Goal: Information Seeking & Learning: Learn about a topic

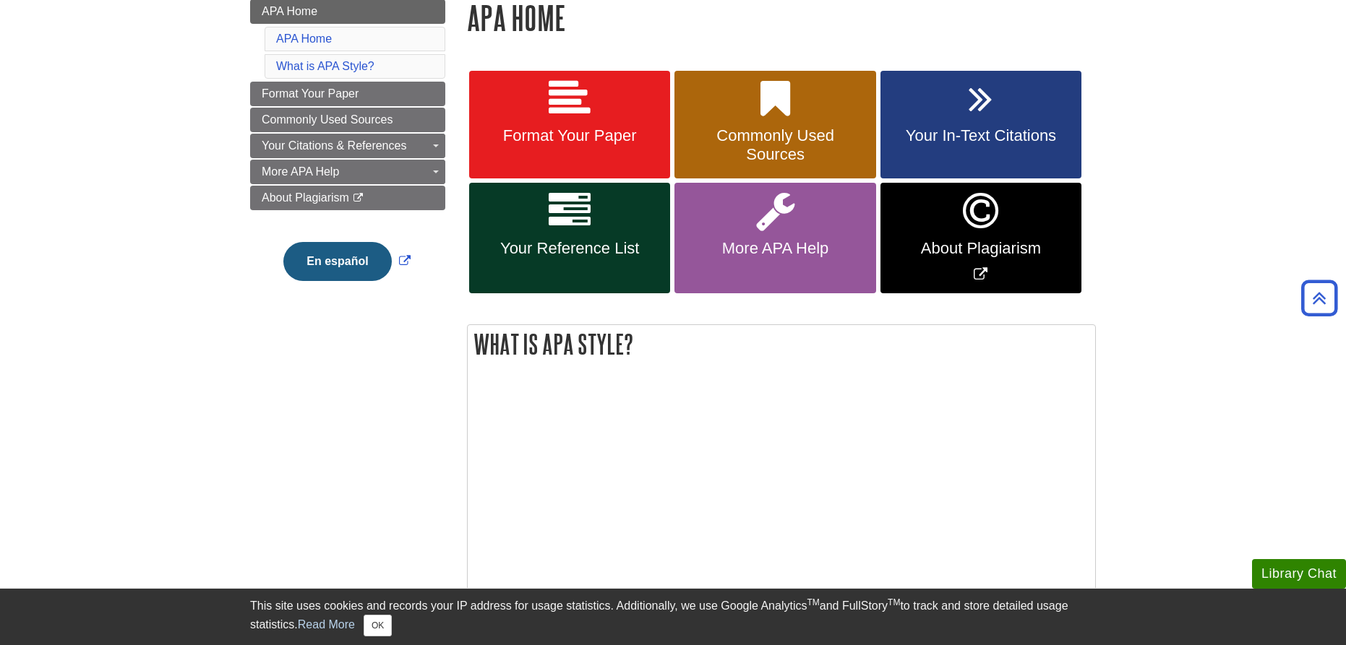
scroll to position [72, 0]
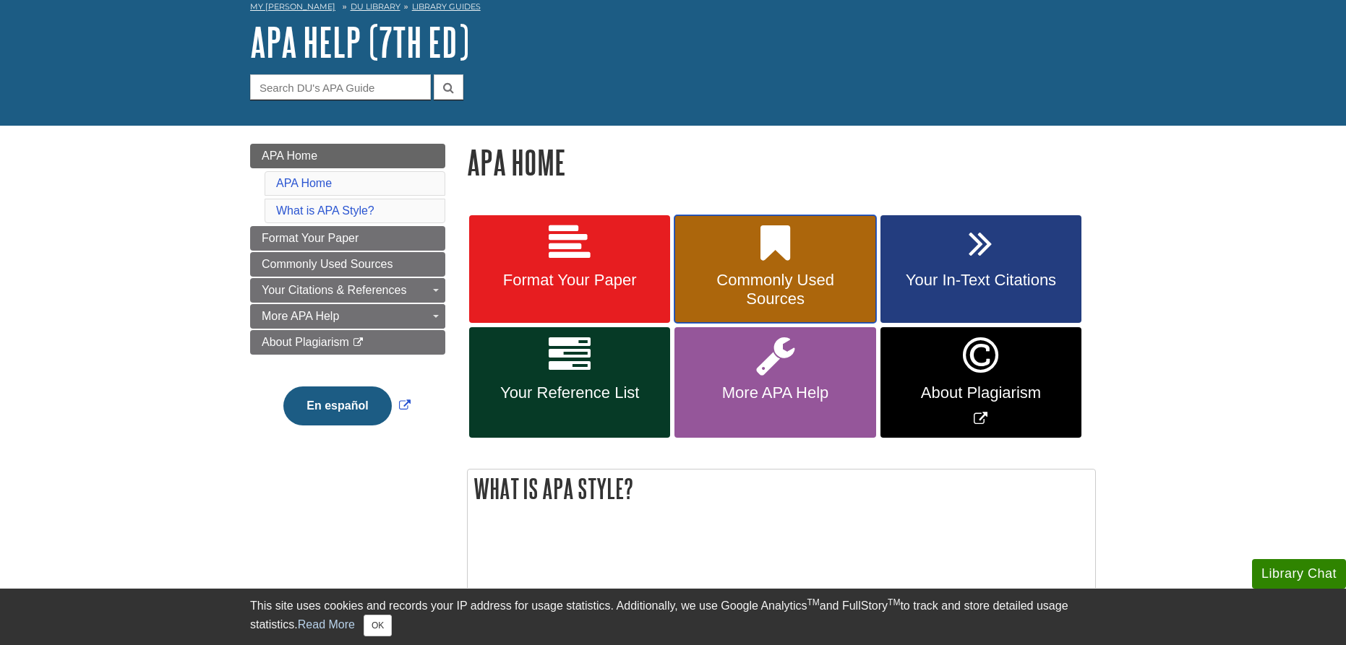
click at [798, 268] on link "Commonly Used Sources" at bounding box center [774, 269] width 201 height 108
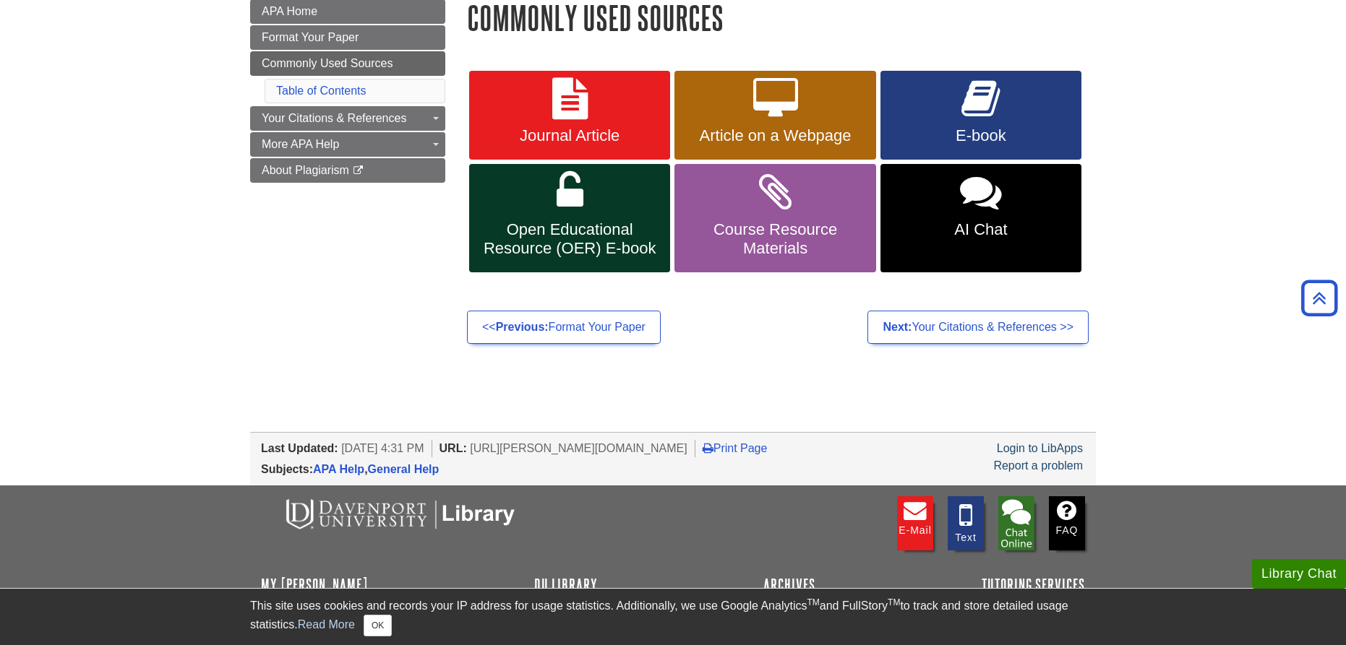
scroll to position [145, 0]
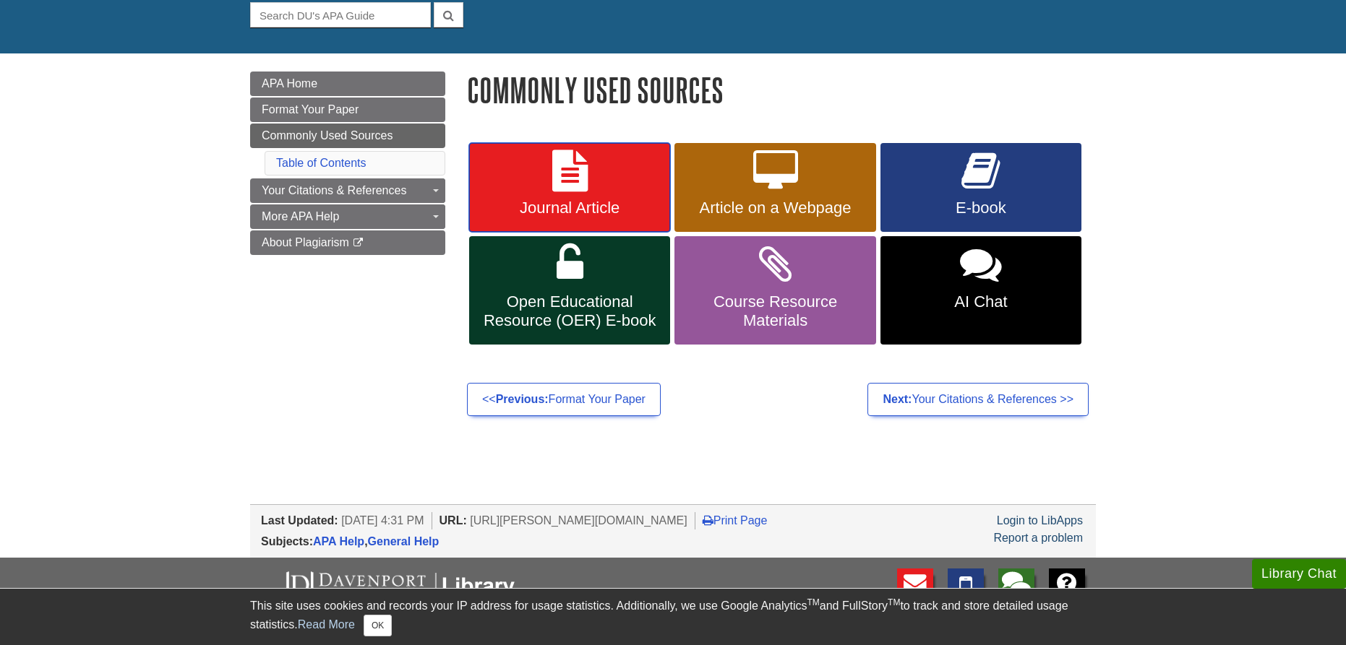
click at [622, 185] on link "Journal Article" at bounding box center [569, 188] width 201 height 90
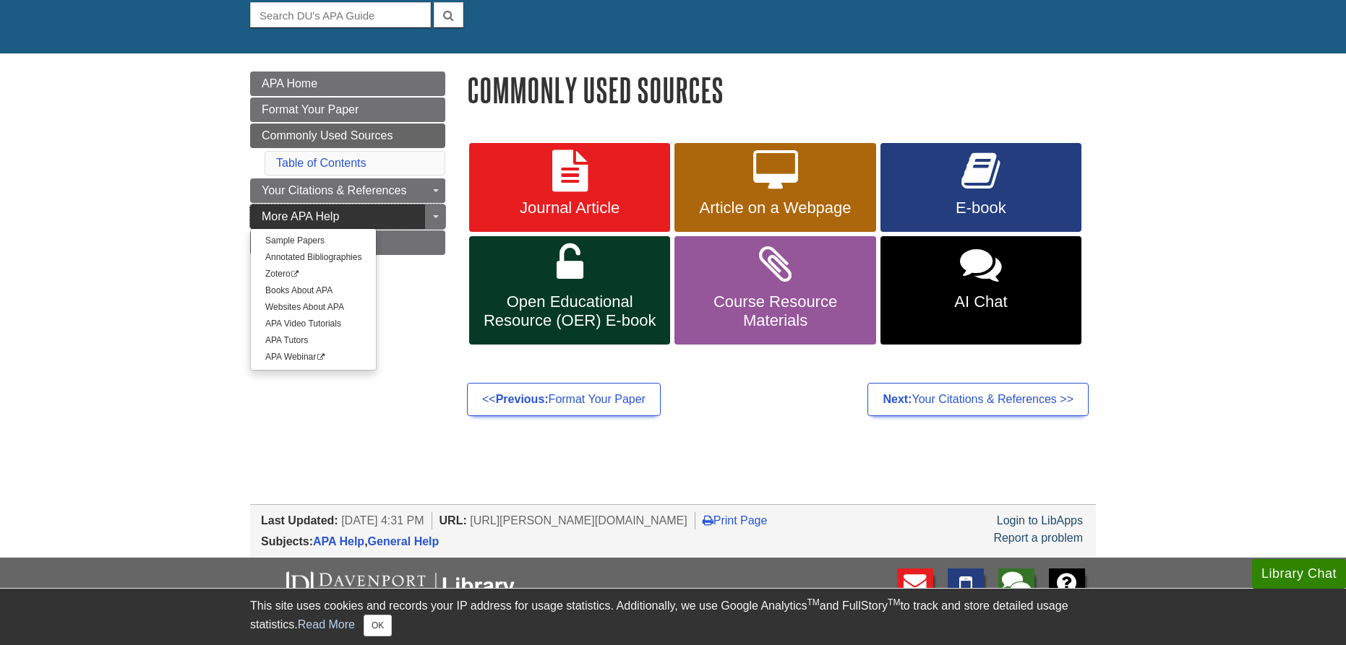
click at [301, 215] on span "More APA Help" at bounding box center [300, 216] width 77 height 12
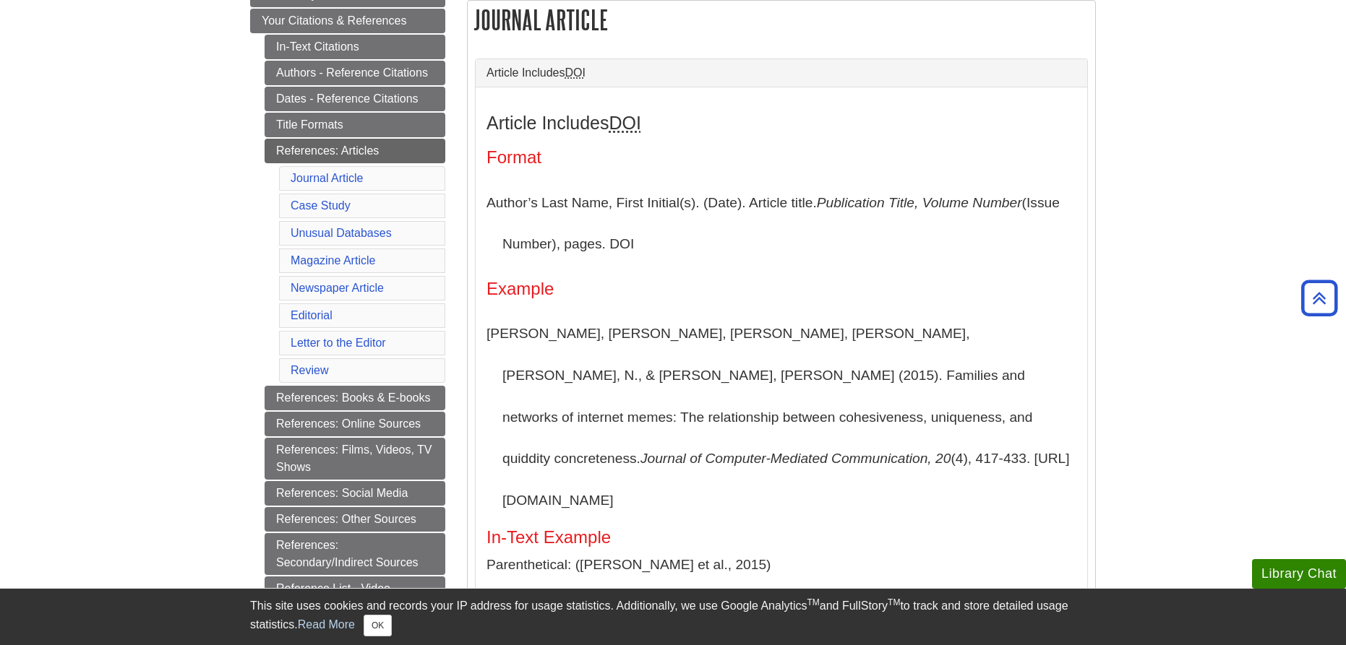
scroll to position [69, 0]
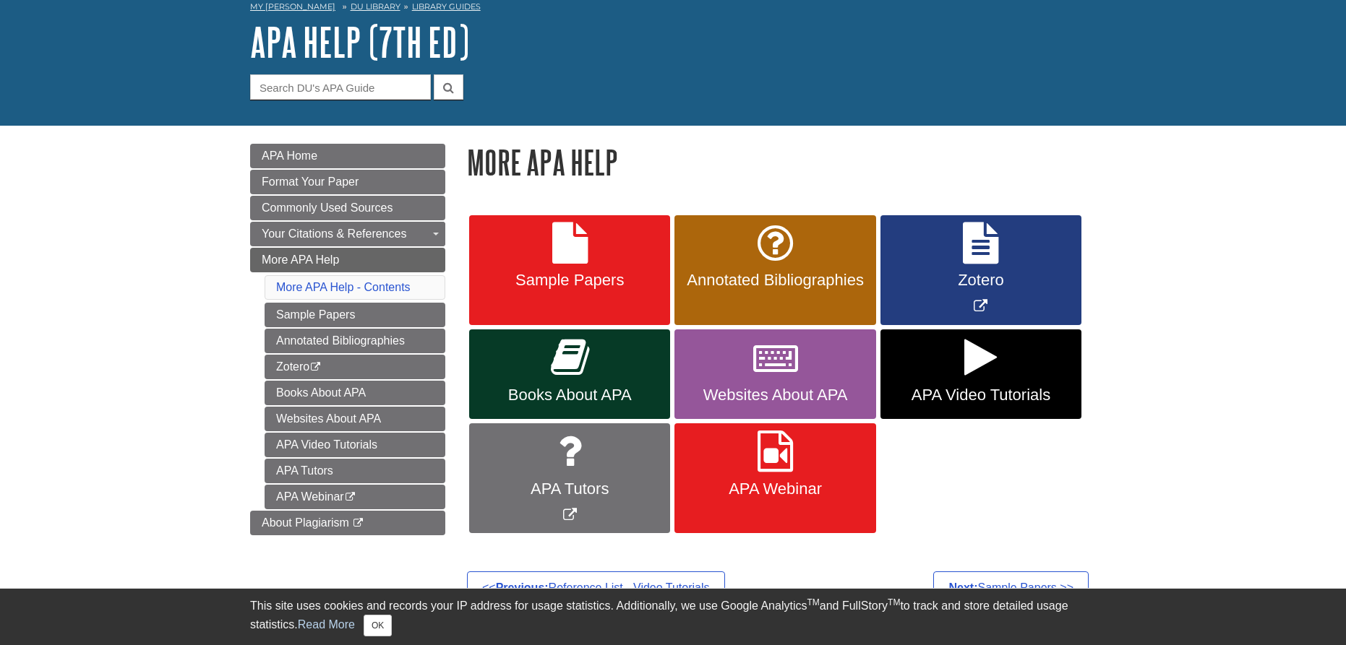
scroll to position [145, 0]
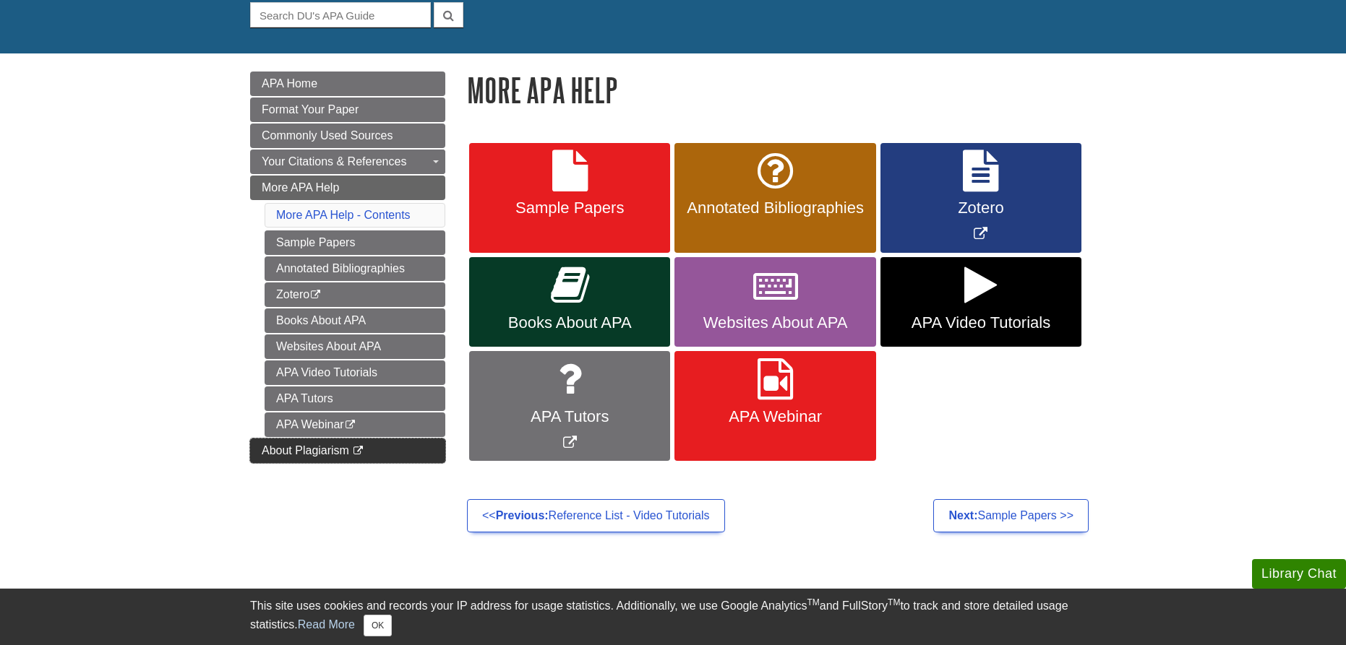
click at [309, 448] on span "About Plagiarism" at bounding box center [305, 450] width 87 height 12
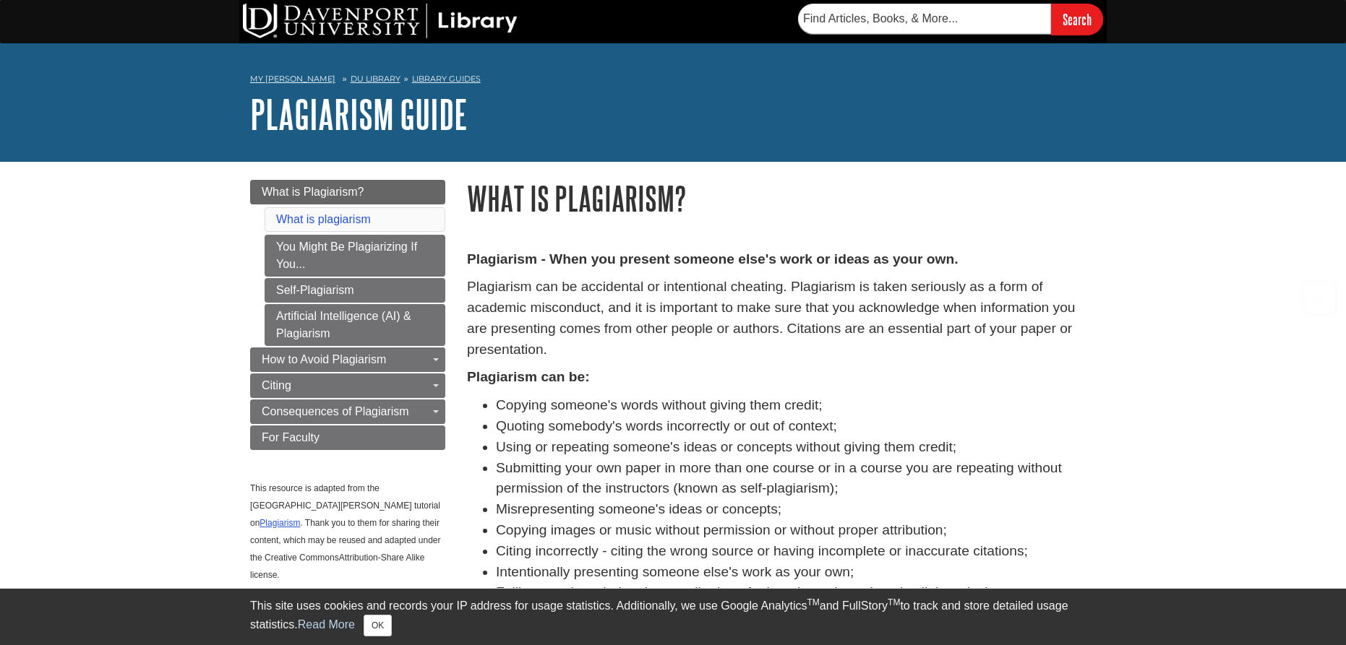
scroll to position [217, 0]
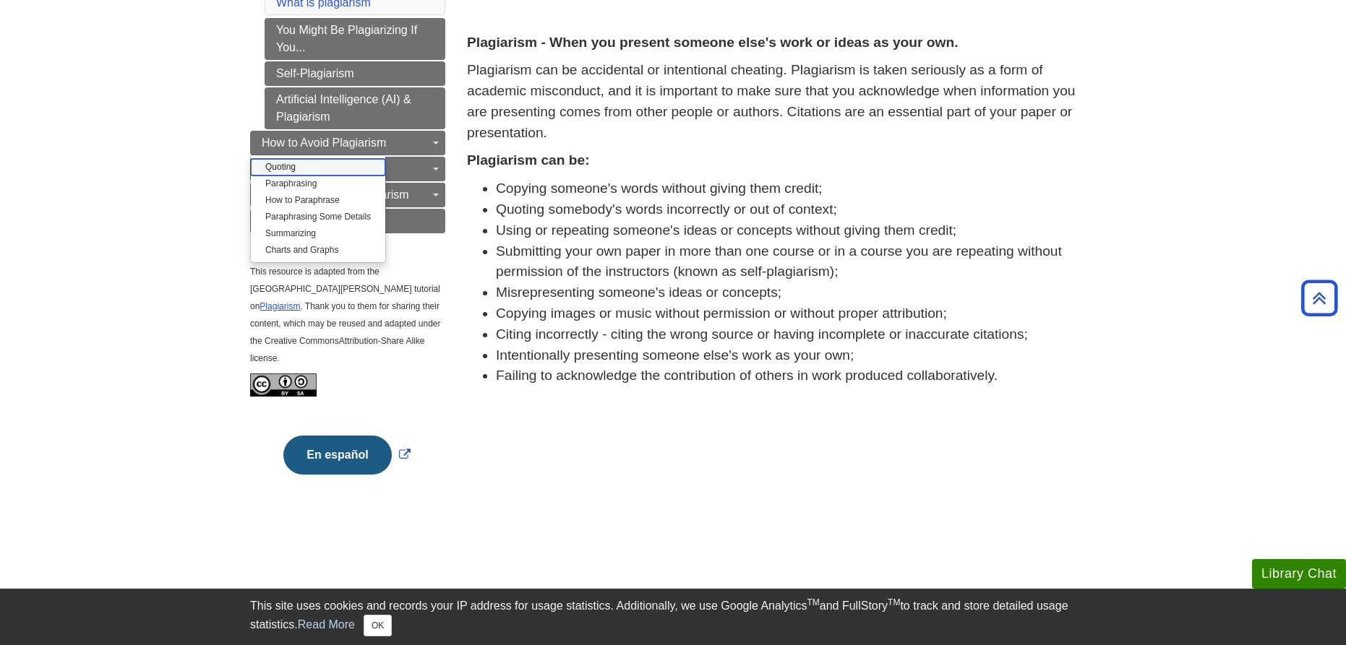
click at [332, 167] on link "Quoting" at bounding box center [318, 167] width 134 height 17
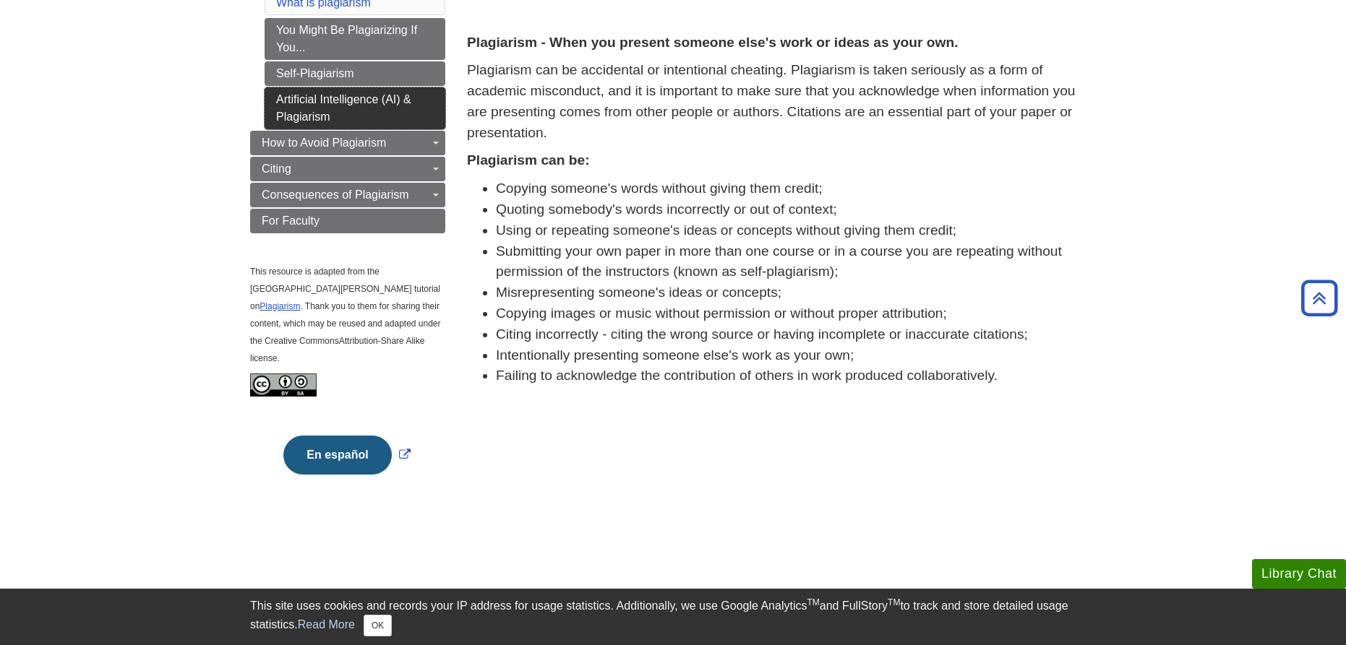
click at [350, 120] on link "Artificial Intelligence (AI) & Plagiarism" at bounding box center [355, 108] width 181 height 42
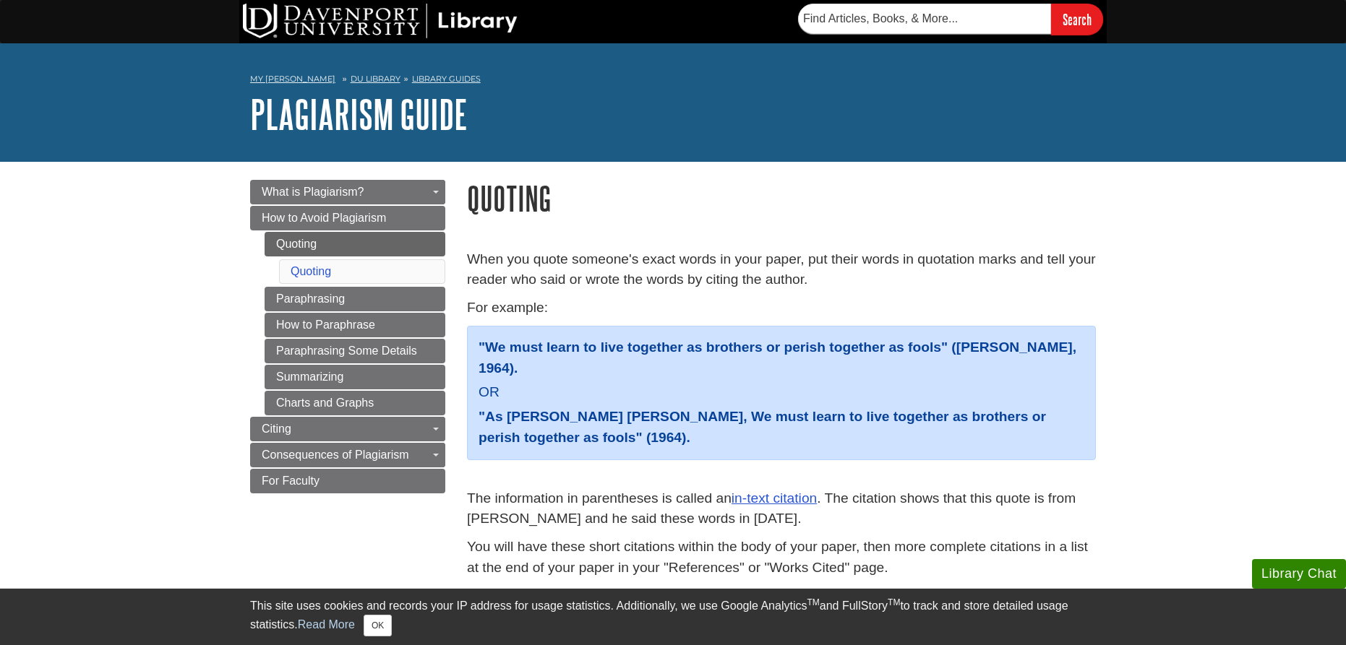
scroll to position [145, 0]
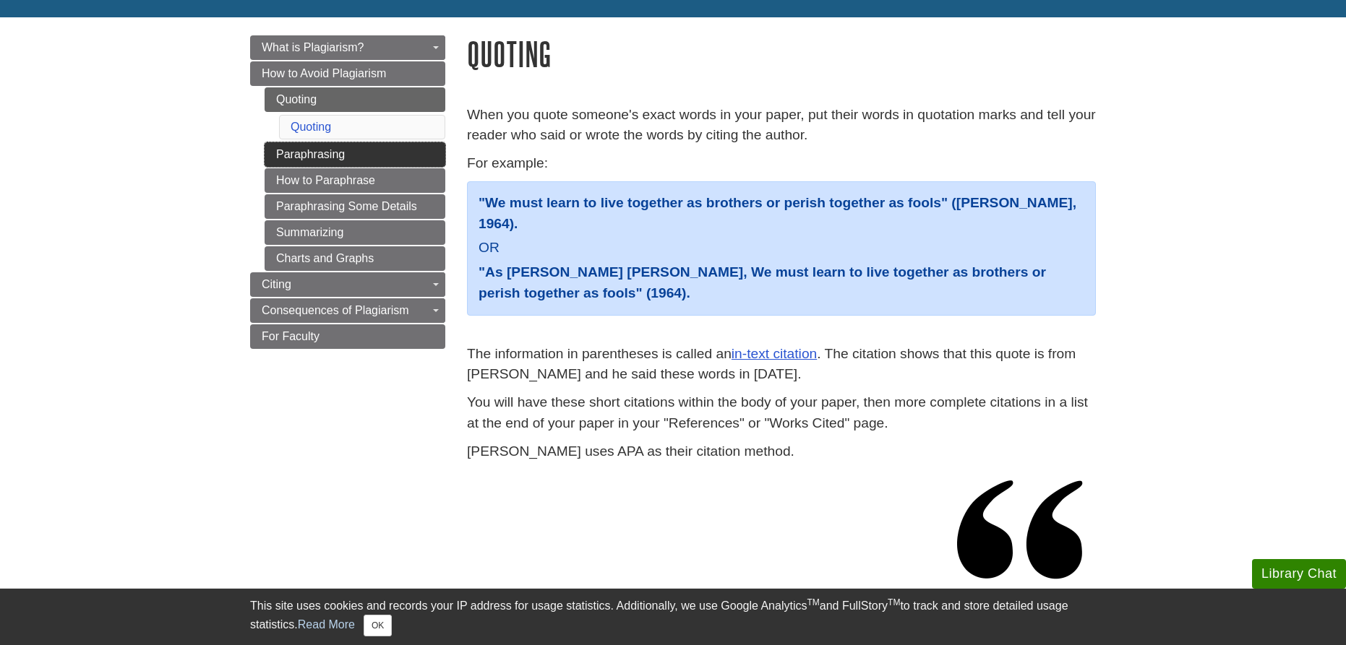
click at [340, 159] on link "Paraphrasing" at bounding box center [355, 154] width 181 height 25
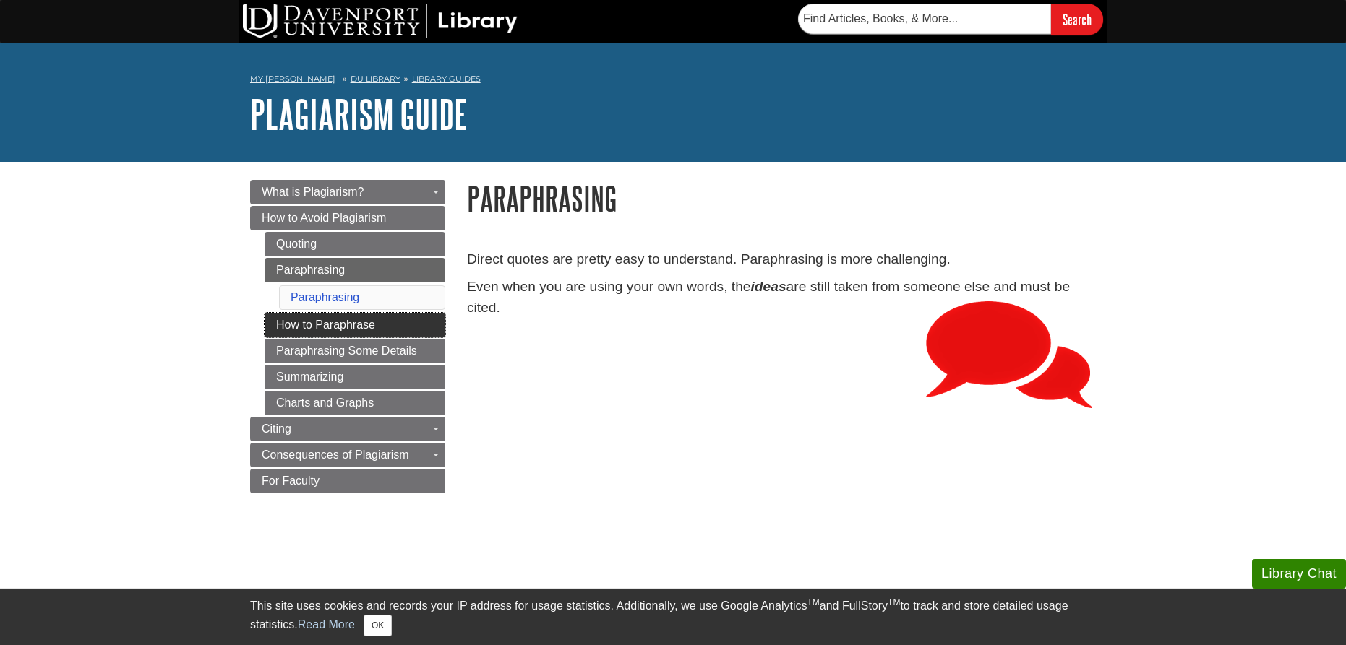
click at [389, 325] on link "How to Paraphrase" at bounding box center [355, 325] width 181 height 25
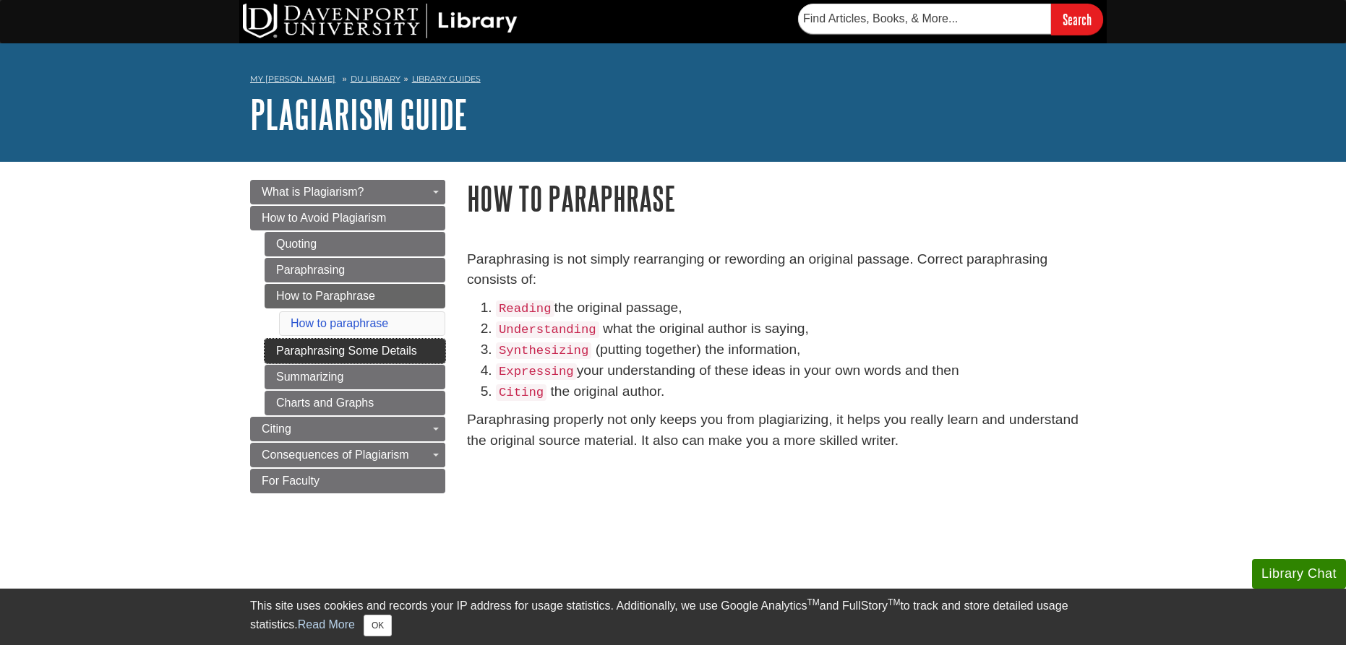
click at [370, 353] on link "Paraphrasing Some Details" at bounding box center [355, 351] width 181 height 25
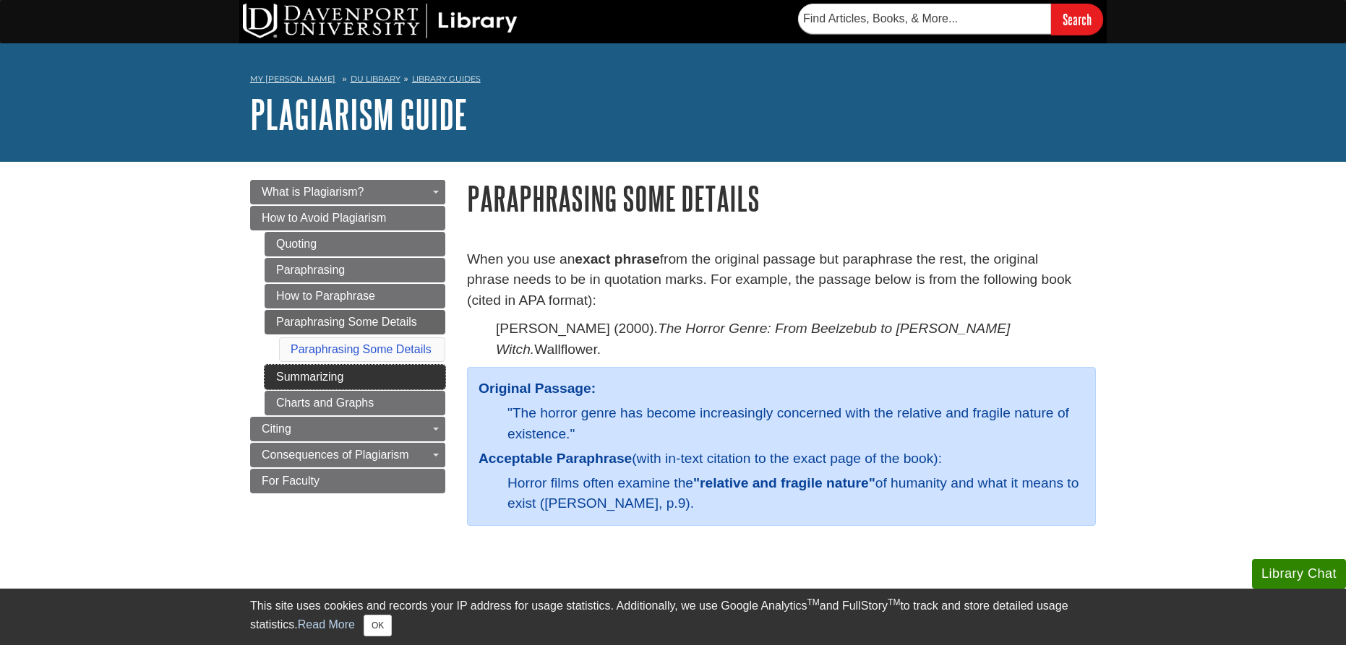
click at [359, 379] on link "Summarizing" at bounding box center [355, 377] width 181 height 25
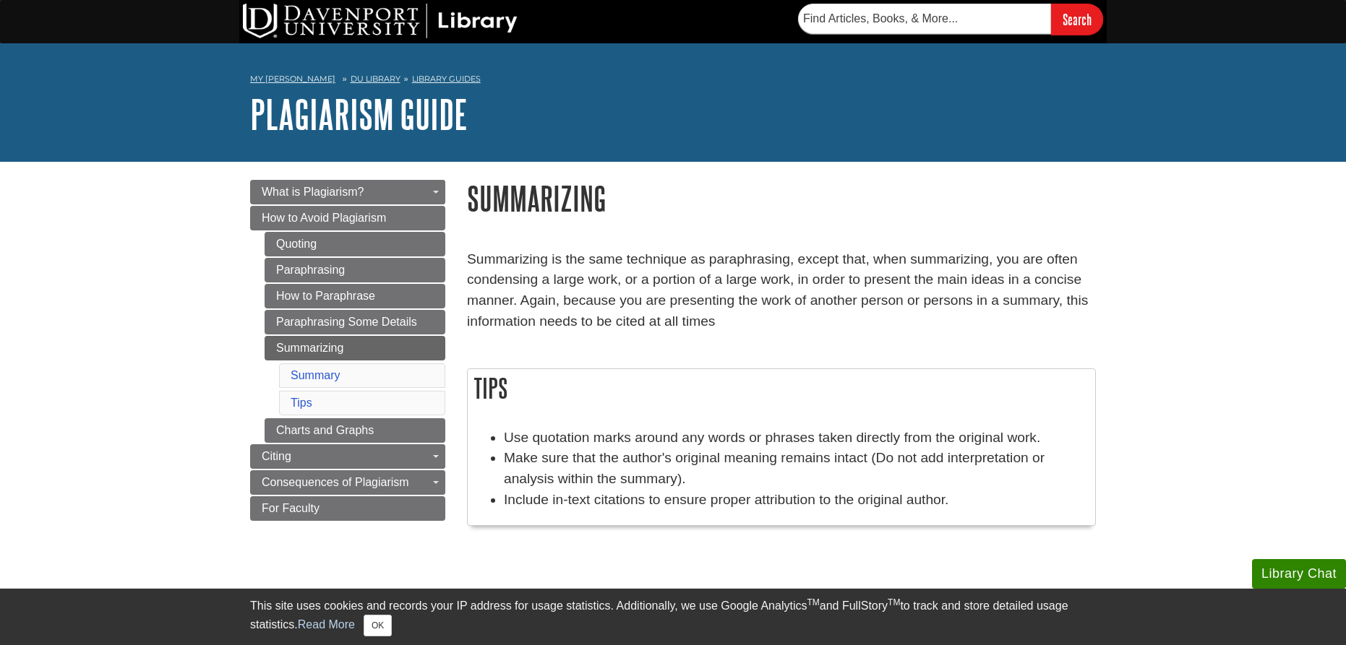
click at [354, 377] on li "Summary" at bounding box center [362, 376] width 166 height 25
click at [356, 478] on link "What Doesn't Need To Be Cited?" at bounding box center [329, 481] width 156 height 17
